Goal: Information Seeking & Learning: Learn about a topic

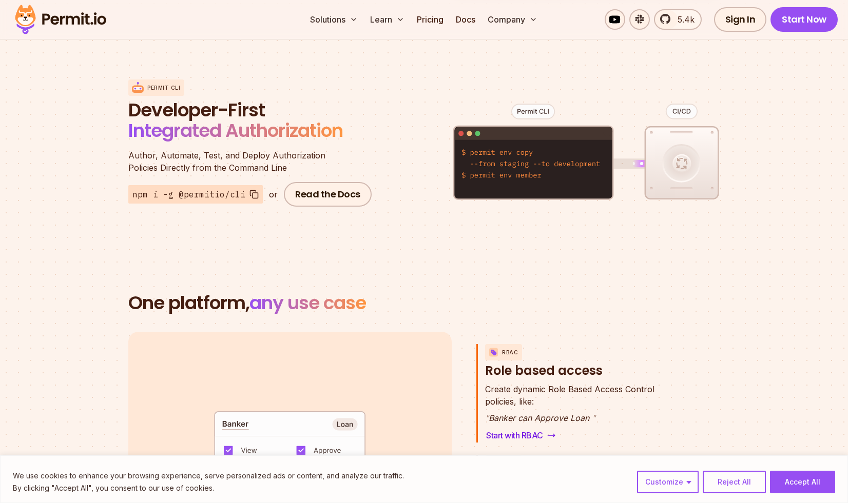
scroll to position [1232, 0]
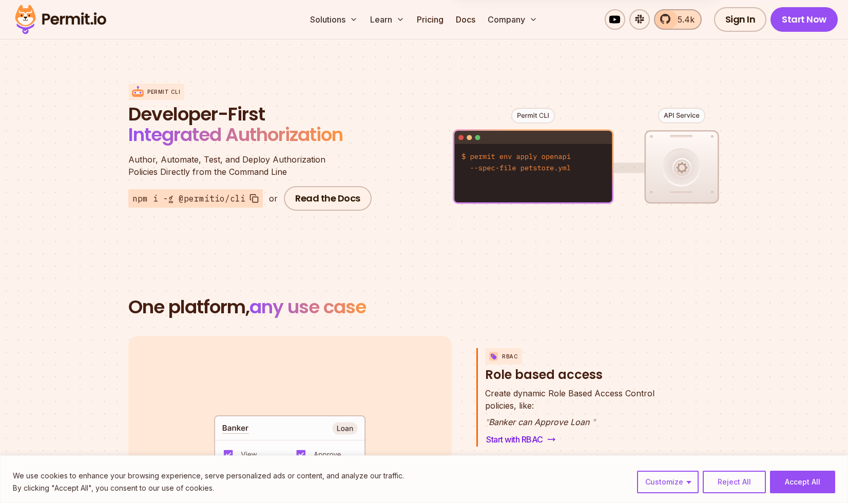
click at [685, 16] on span "5.4k" at bounding box center [682, 19] width 23 height 12
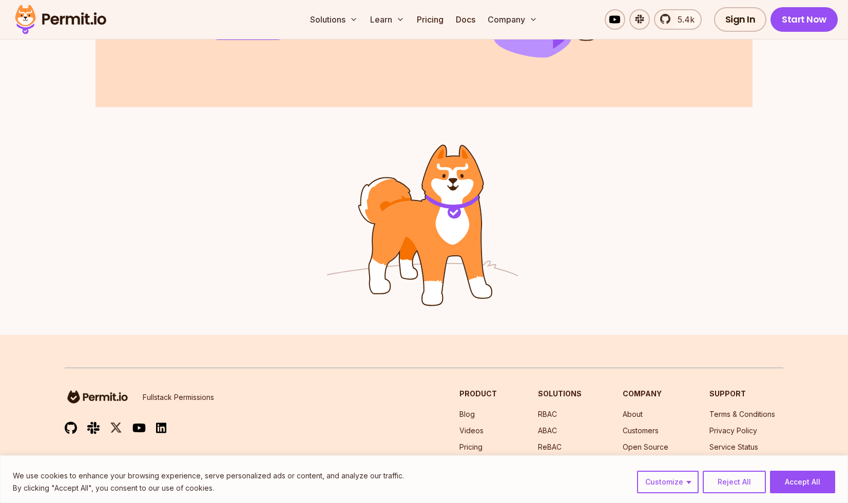
scroll to position [1655, 0]
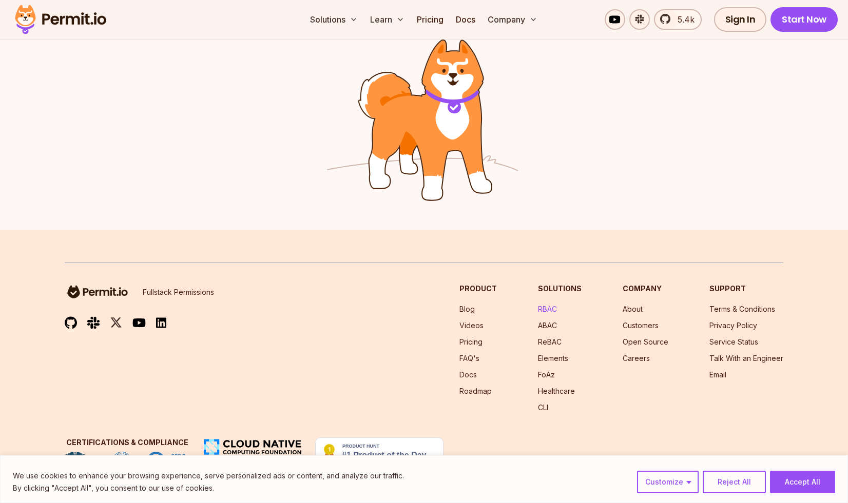
click at [550, 313] on link "RBAC" at bounding box center [547, 309] width 19 height 9
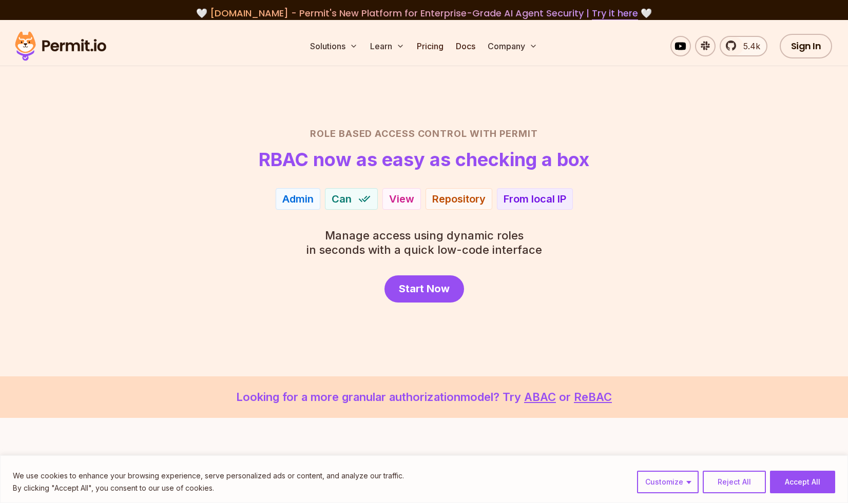
click at [524, 202] on div "From local IP" at bounding box center [534, 199] width 63 height 14
click at [525, 282] on div "Start Now" at bounding box center [424, 289] width 718 height 27
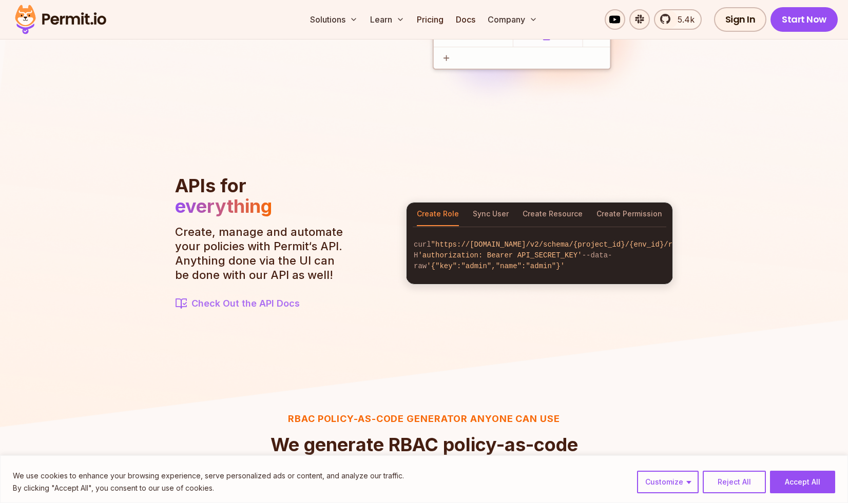
scroll to position [1049, 0]
click at [496, 206] on button "Sync User" at bounding box center [491, 214] width 36 height 24
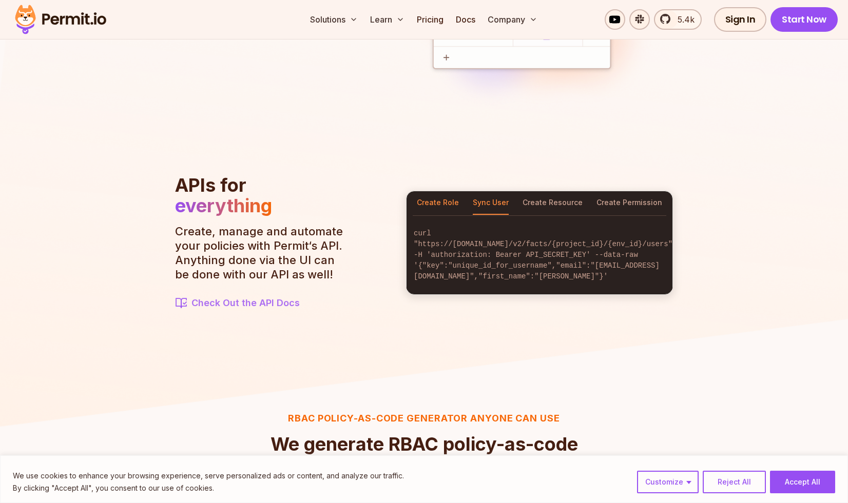
click at [444, 205] on button "Create Role" at bounding box center [438, 203] width 42 height 24
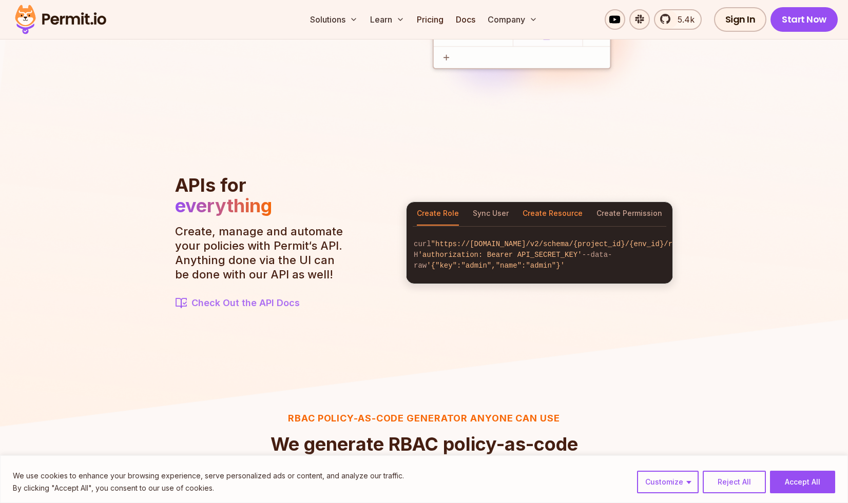
click at [578, 205] on button "Create Resource" at bounding box center [552, 214] width 60 height 24
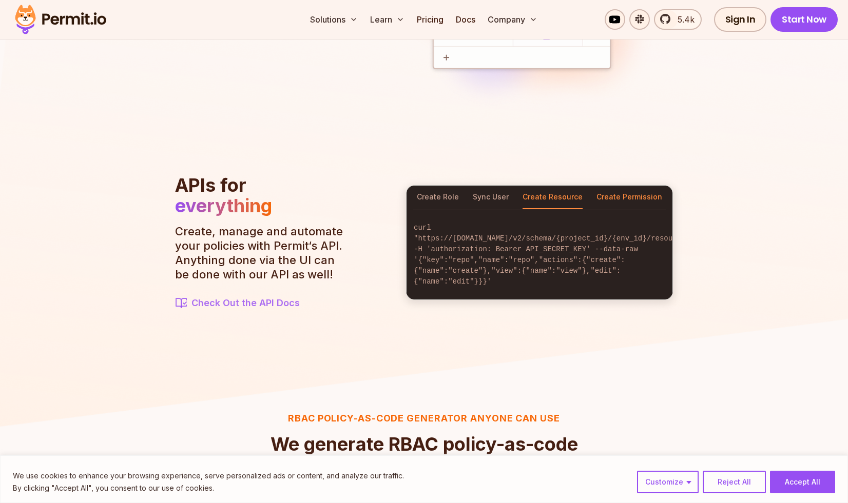
click at [634, 200] on button "Create Permission" at bounding box center [629, 198] width 66 height 24
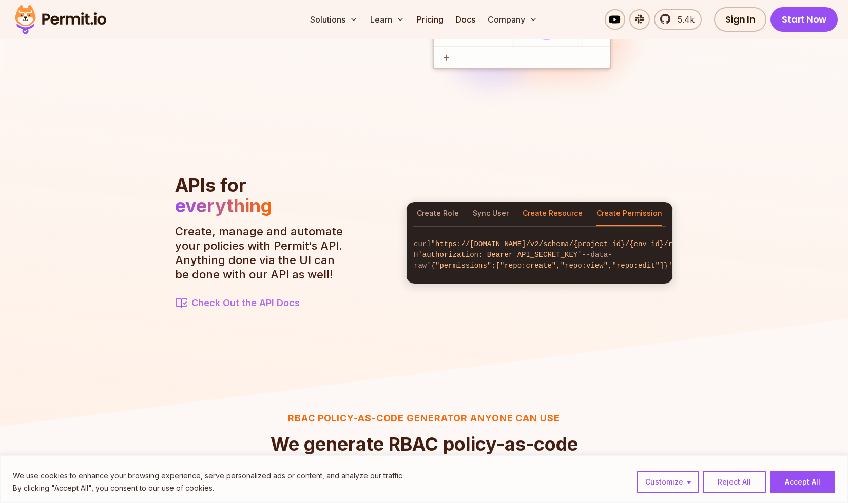
click at [566, 205] on button "Create Resource" at bounding box center [552, 214] width 60 height 24
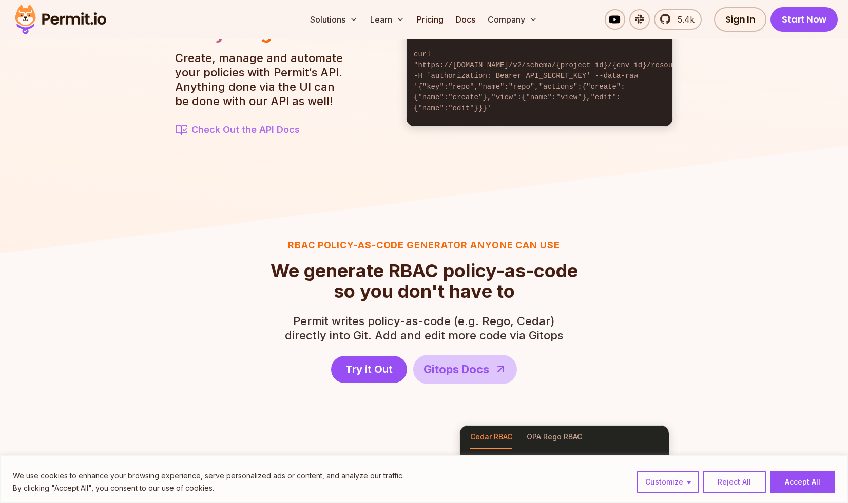
scroll to position [1364, 0]
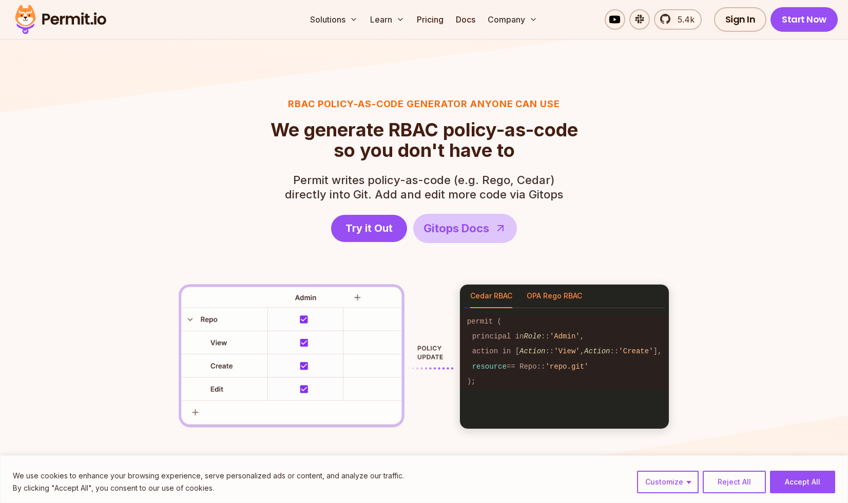
click at [541, 302] on button "OPA Rego RBAC" at bounding box center [554, 297] width 55 height 24
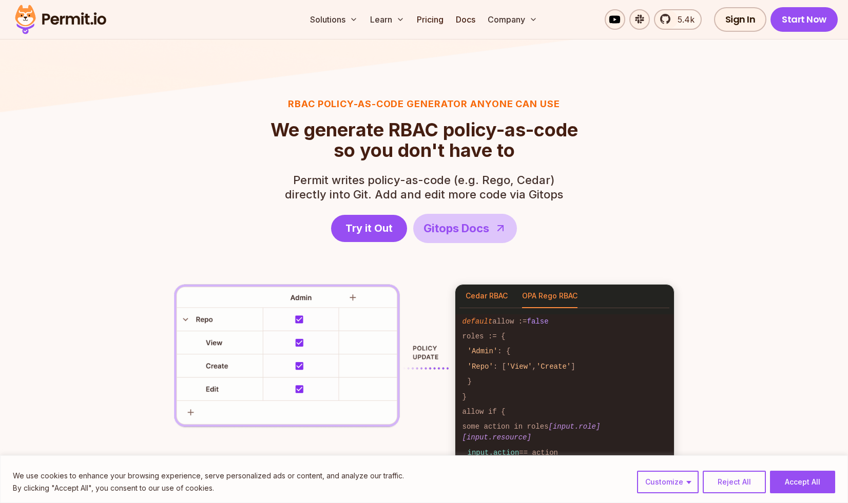
click at [490, 297] on button "Cedar RBAC" at bounding box center [486, 297] width 42 height 24
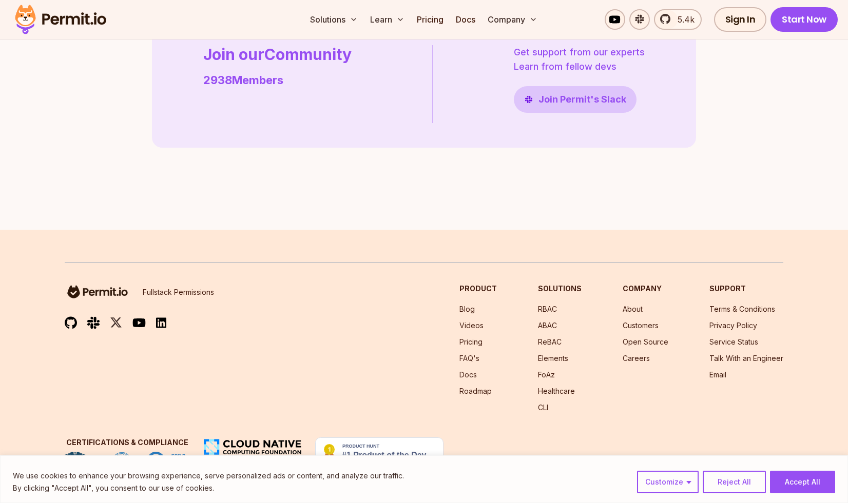
scroll to position [2955, 0]
click at [654, 341] on link "Open Source" at bounding box center [645, 342] width 46 height 9
